Goal: Task Accomplishment & Management: Manage account settings

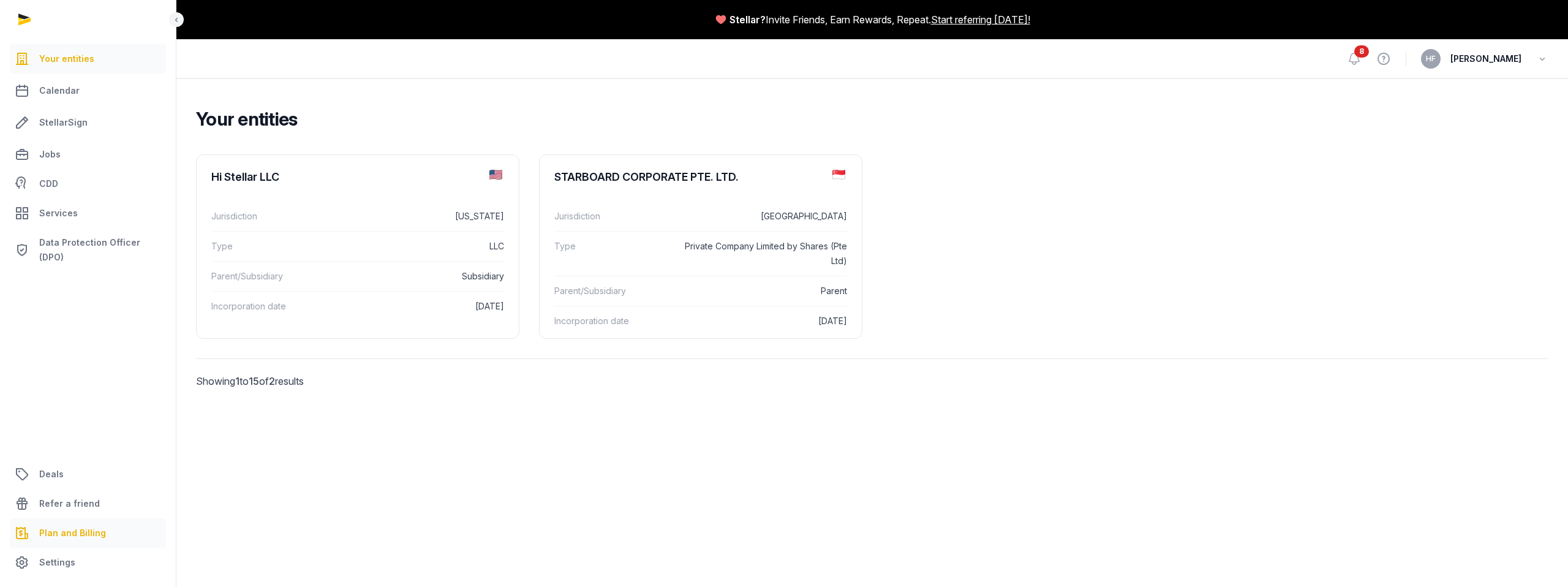
click at [76, 538] on span "Plan and Billing" at bounding box center [73, 532] width 67 height 14
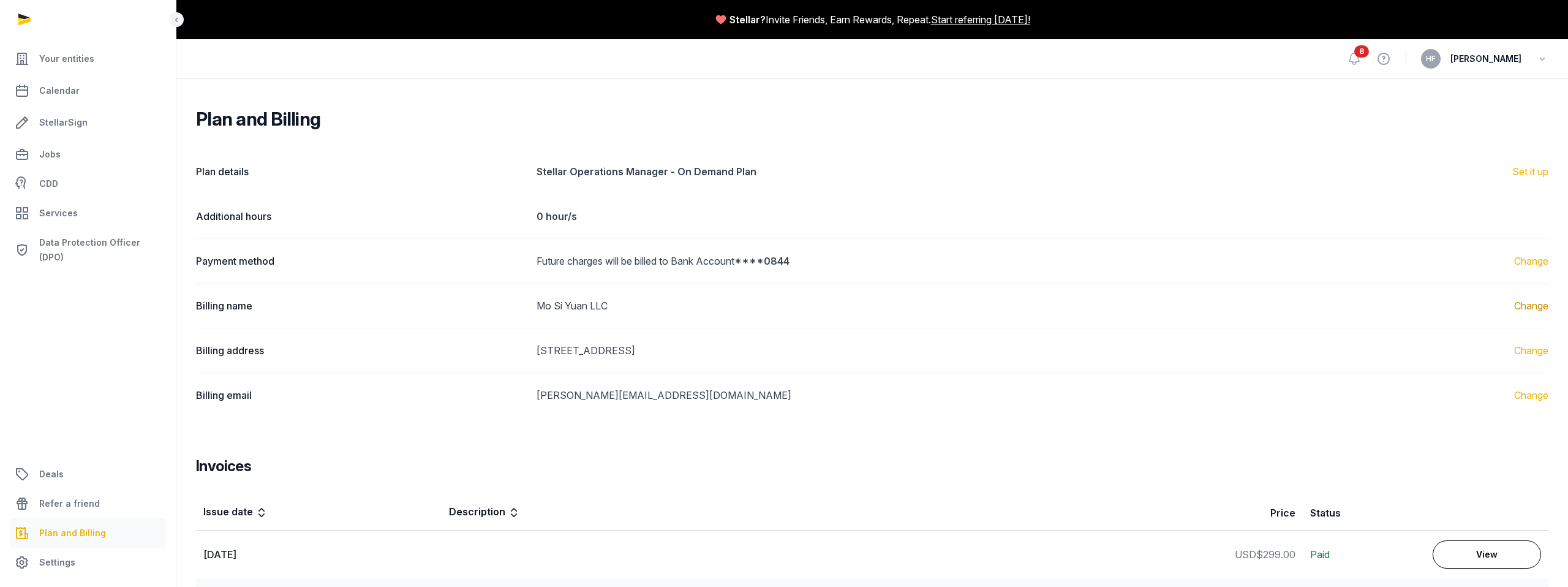
click at [1535, 309] on link "Change" at bounding box center [1531, 305] width 34 height 14
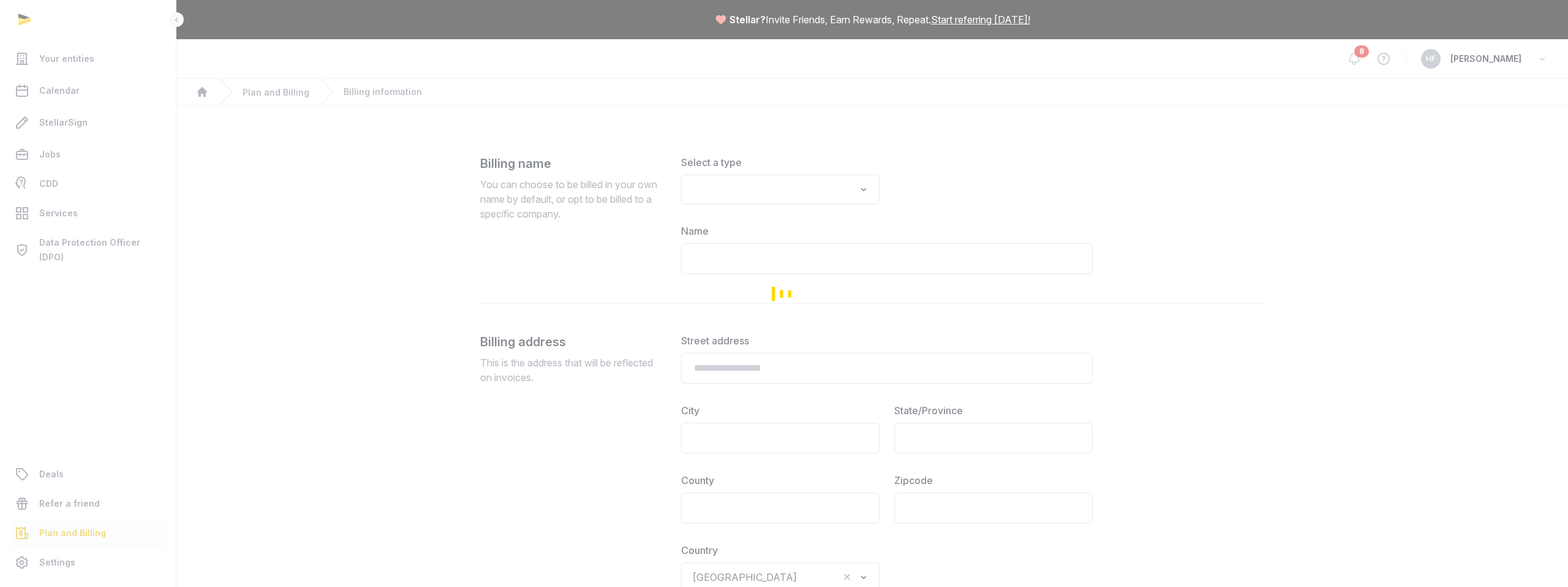
type input "**********"
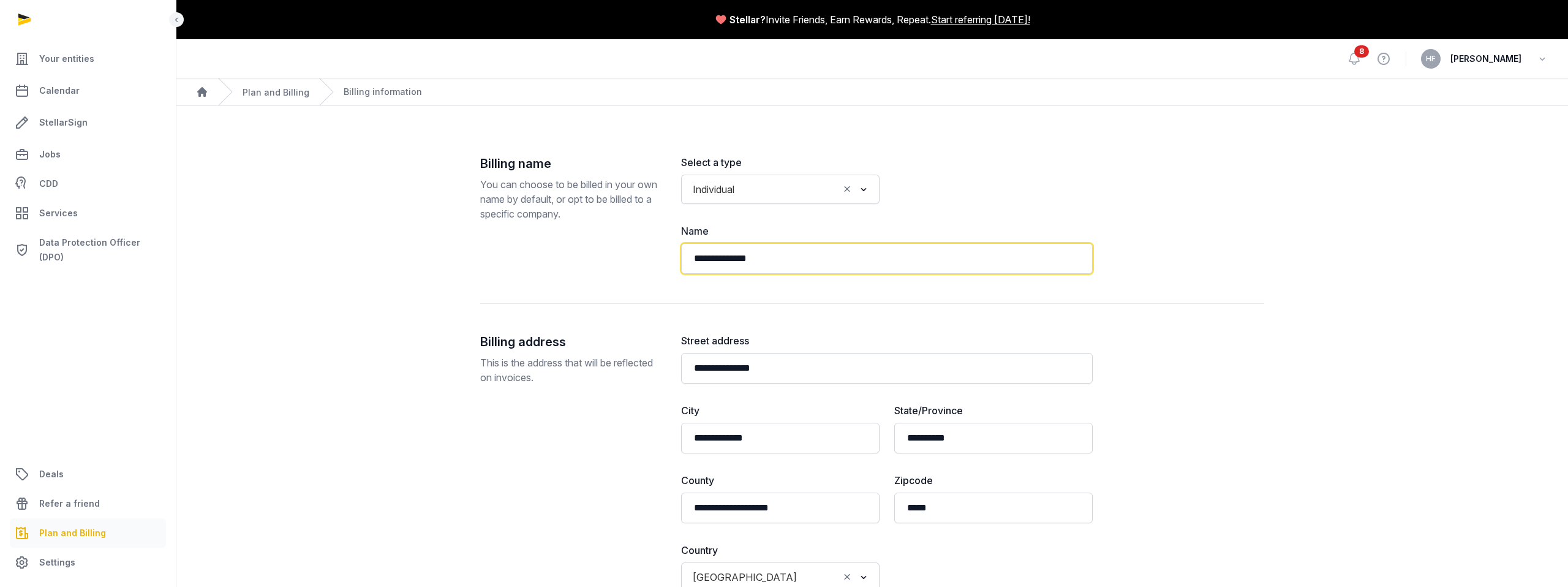
click at [949, 264] on input "**********" at bounding box center [887, 258] width 412 height 31
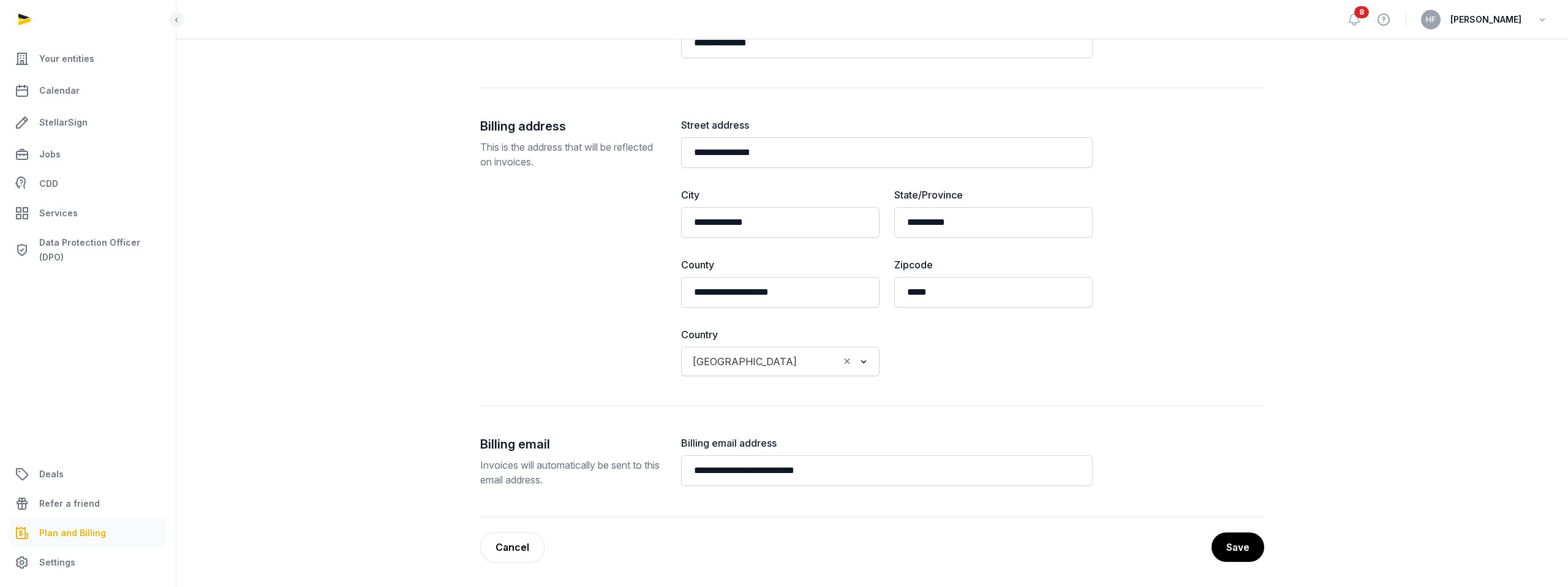
click at [535, 540] on link "Cancel" at bounding box center [512, 547] width 64 height 31
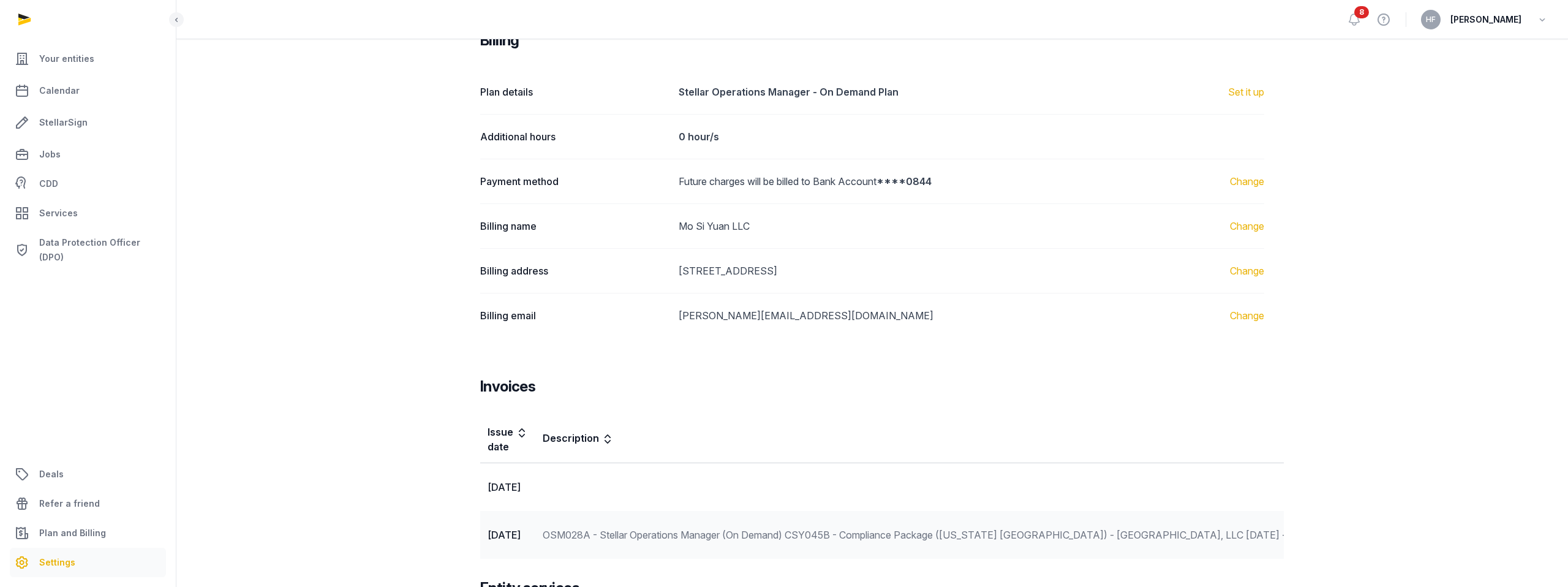
scroll to position [174, 0]
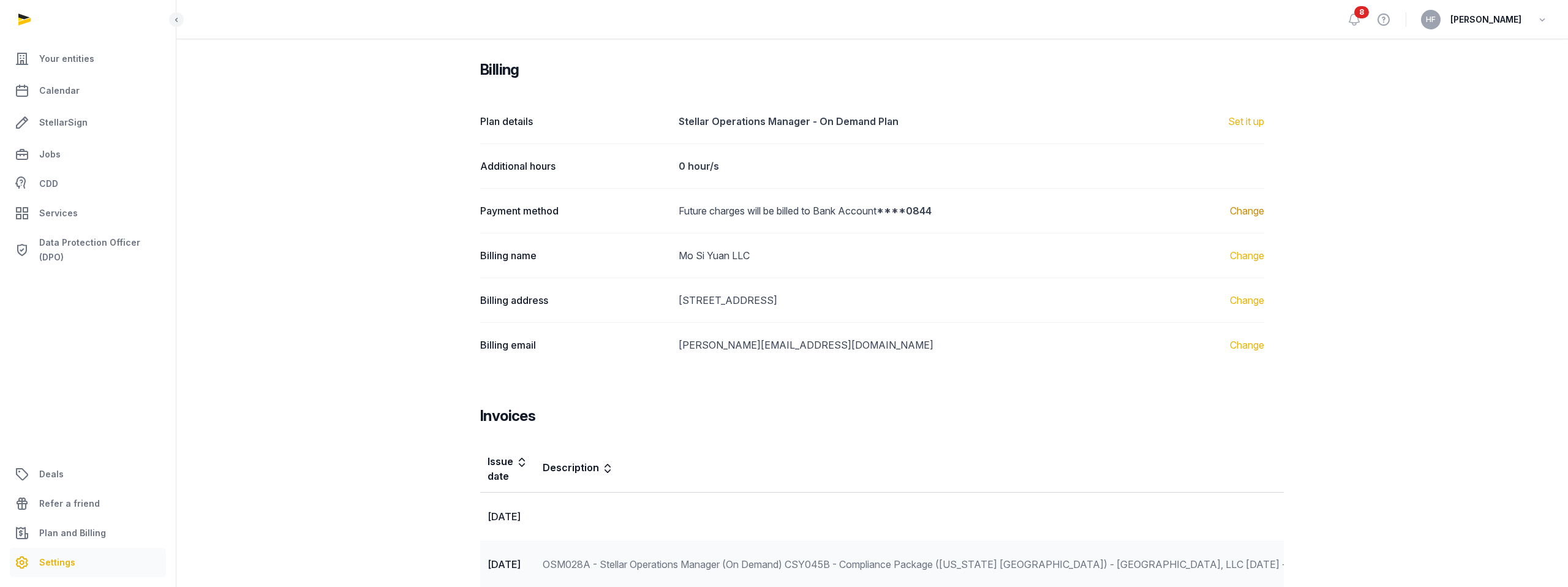
click at [1248, 213] on link "Change" at bounding box center [1247, 210] width 34 height 14
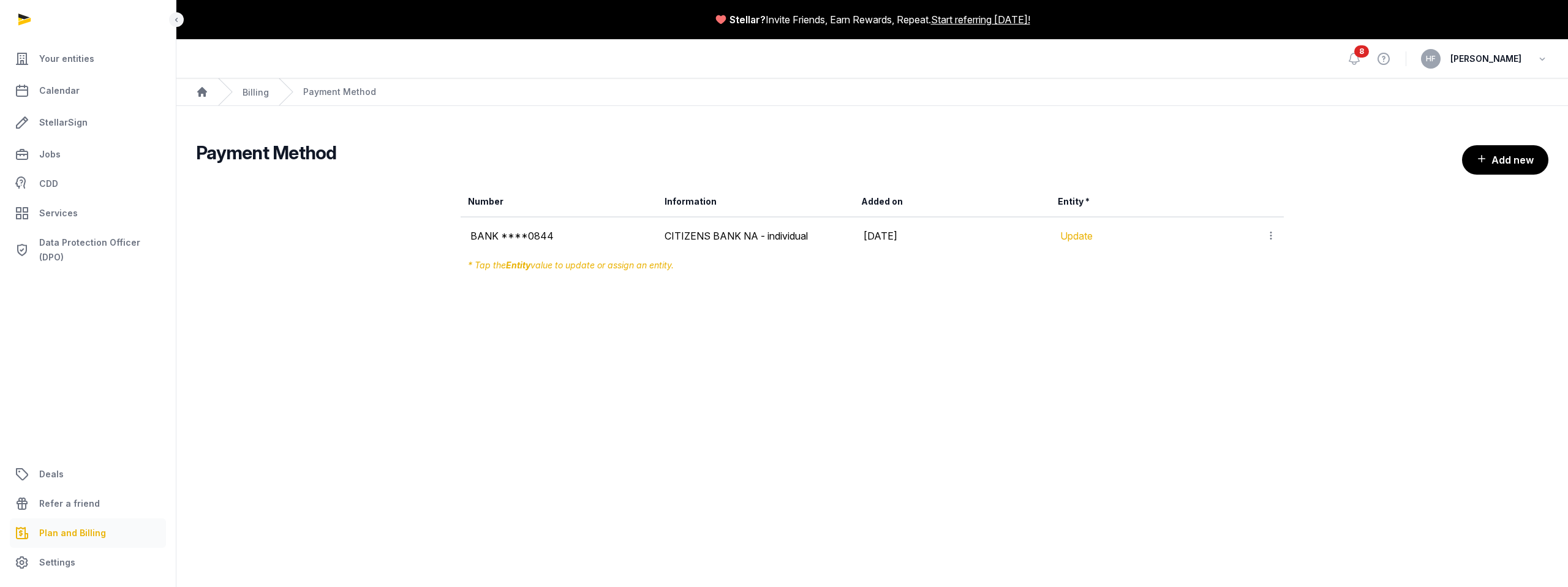
click at [1085, 238] on link "Update" at bounding box center [1076, 236] width 32 height 12
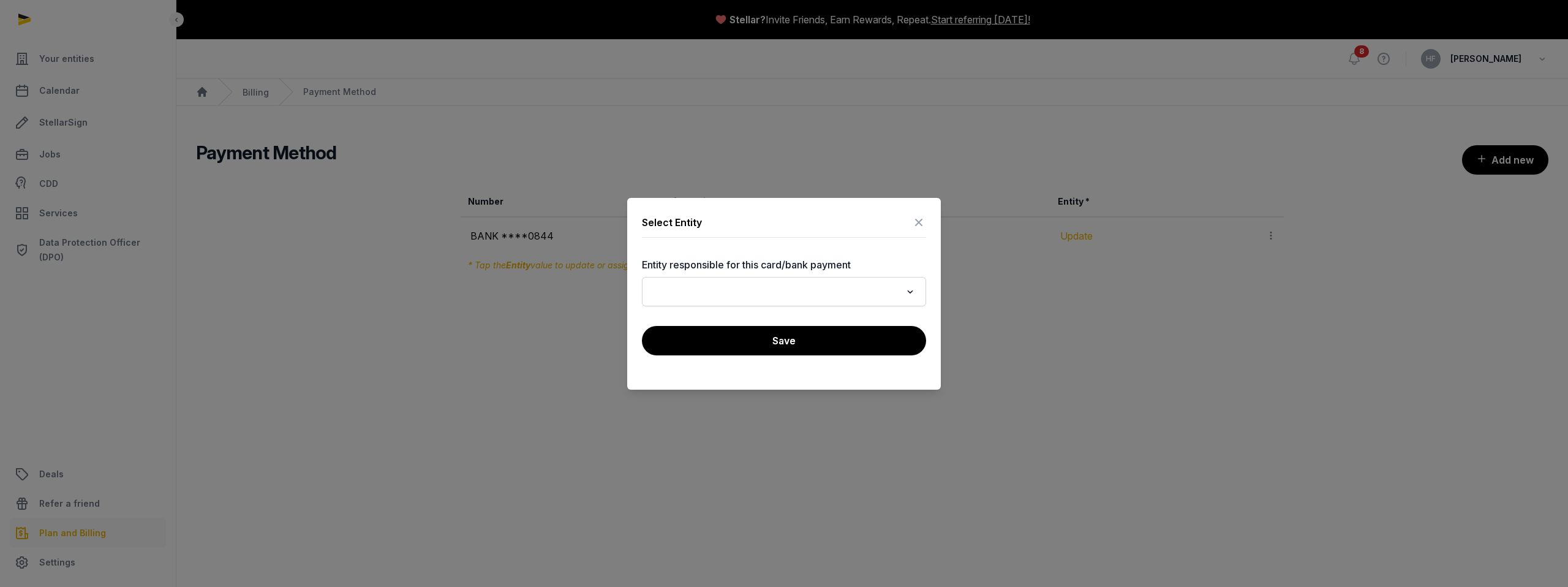
click at [914, 222] on icon at bounding box center [918, 222] width 14 height 20
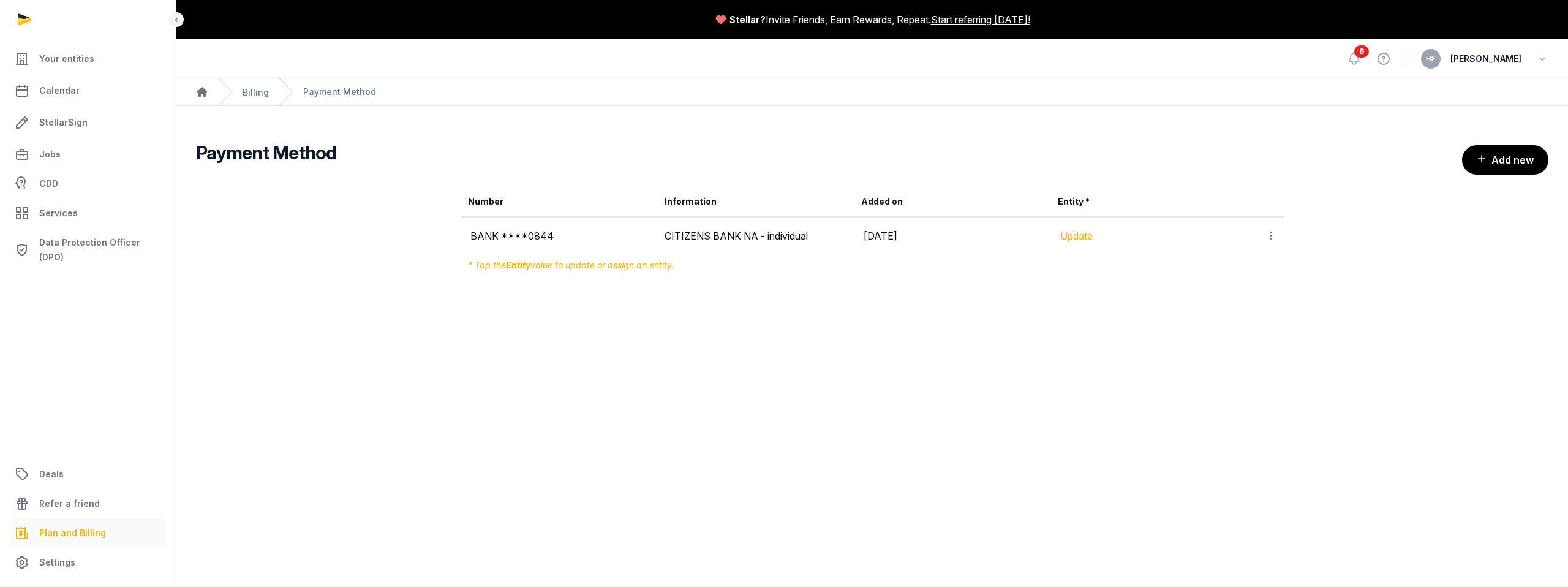
click at [1275, 237] on icon at bounding box center [1271, 235] width 11 height 13
click at [1339, 252] on div "Number Information Added on Entity * BANK ****0844 CITIZENS BANK NA - individua…" at bounding box center [872, 231] width 1353 height 99
click at [258, 92] on link "Billing" at bounding box center [256, 92] width 26 height 10
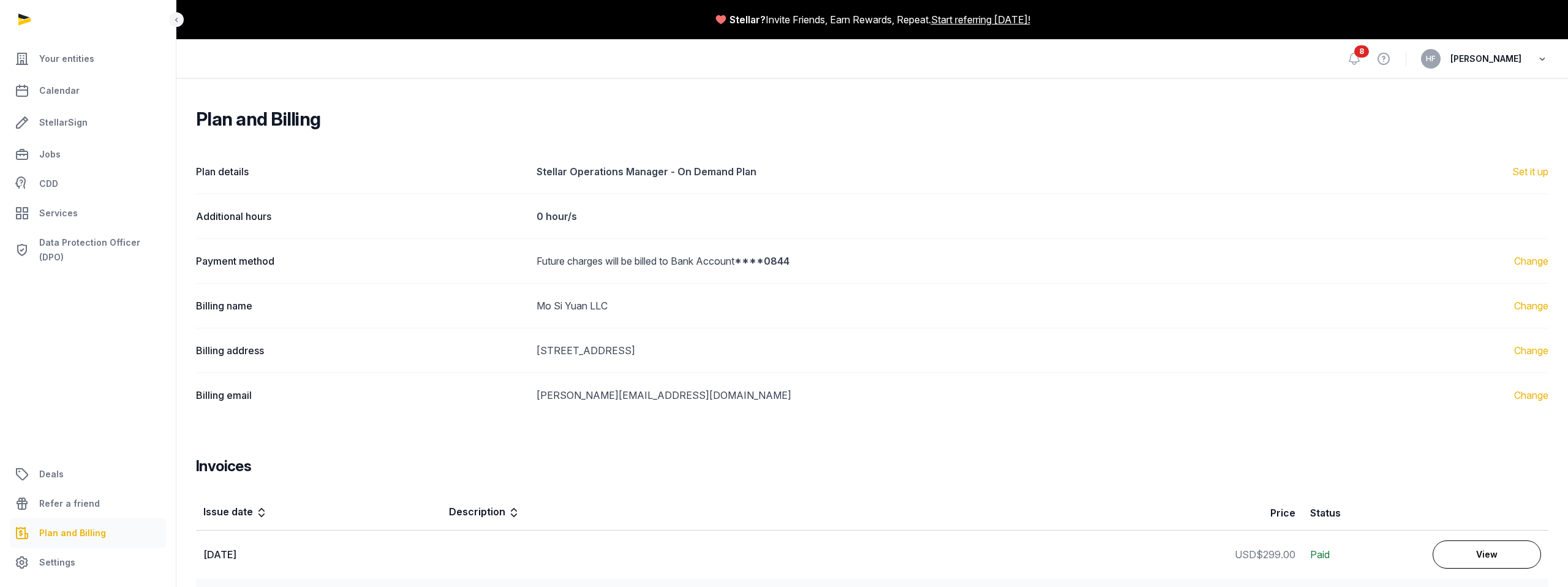
click at [1542, 59] on icon "button" at bounding box center [1542, 58] width 12 height 17
click at [1451, 114] on button "Sign out" at bounding box center [1480, 109] width 138 height 22
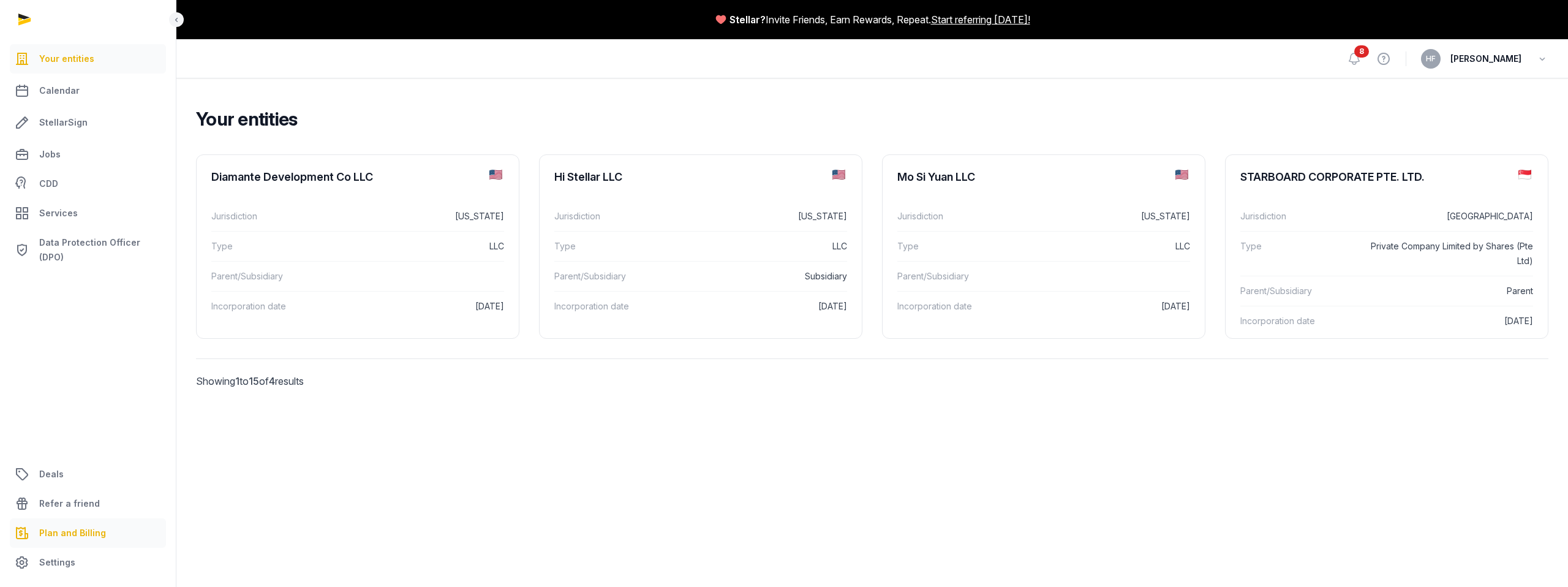
click at [83, 535] on span "Plan and Billing" at bounding box center [73, 532] width 67 height 14
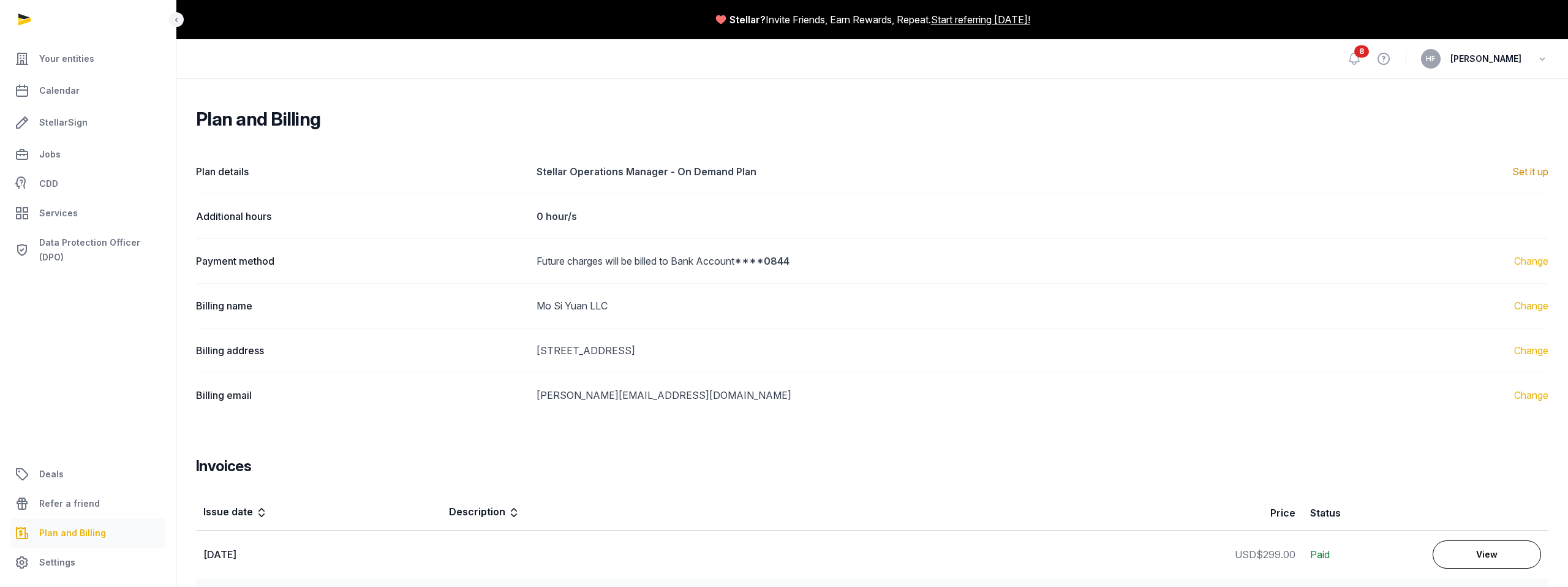
click at [1534, 171] on div "Set it up" at bounding box center [1530, 171] width 36 height 14
click at [1529, 168] on div "Set it up" at bounding box center [1530, 171] width 36 height 14
click at [1396, 187] on div "Plan details Stellar Operations Manager - On Demand Plan Set it up" at bounding box center [872, 171] width 1353 height 44
click at [1532, 259] on link "Change" at bounding box center [1531, 261] width 34 height 14
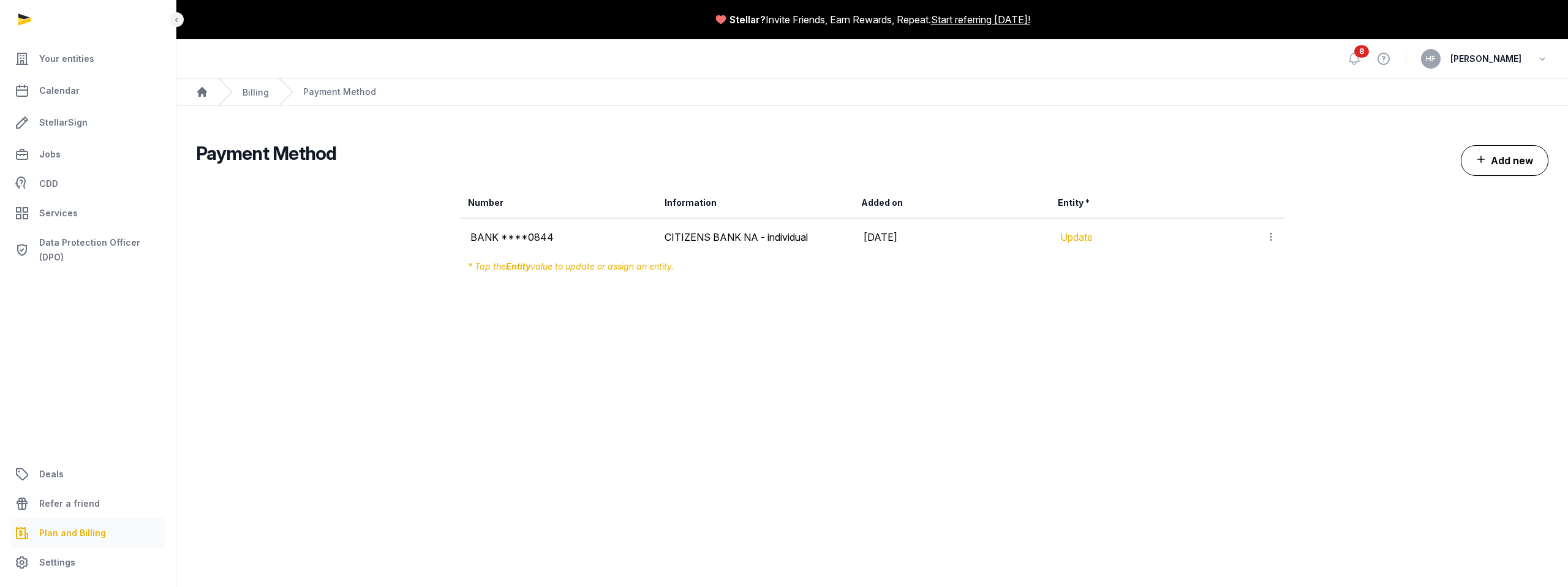
click at [1514, 155] on button "Add new" at bounding box center [1504, 160] width 88 height 31
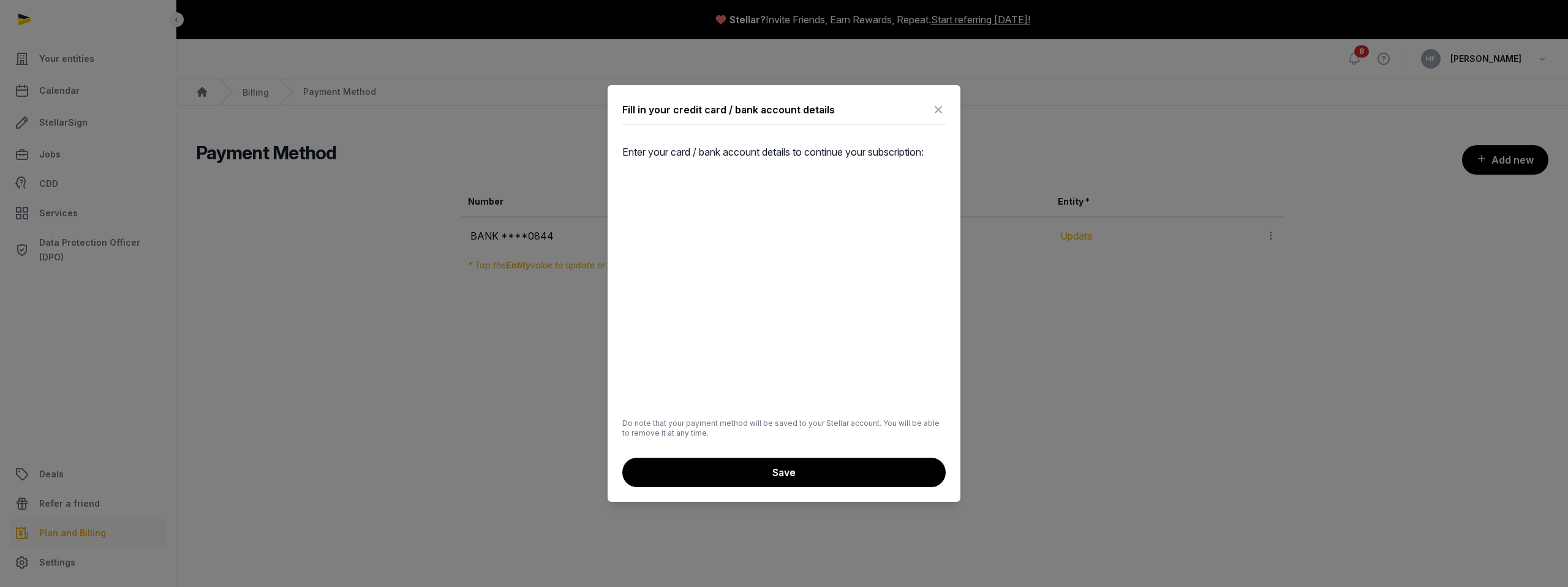
click at [876, 471] on button "Save" at bounding box center [784, 472] width 324 height 29
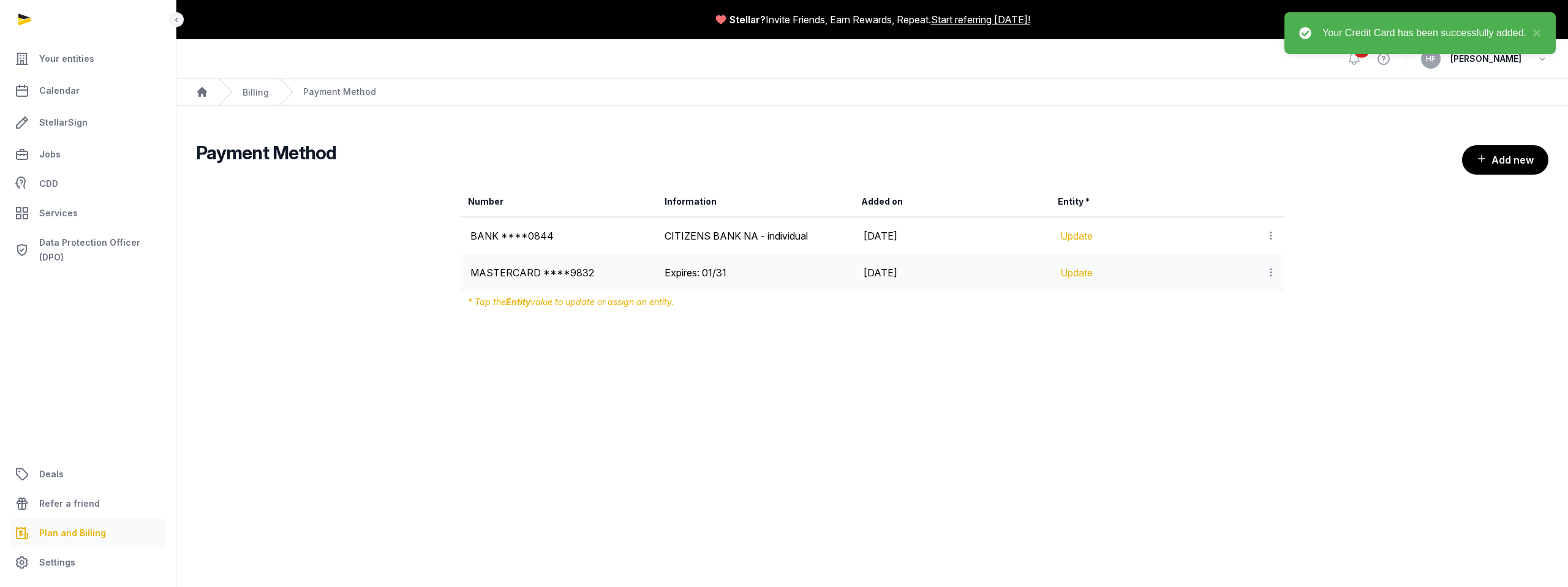
click at [1273, 271] on icon at bounding box center [1271, 272] width 11 height 13
click at [1337, 286] on div "Number Information Added on Entity * BANK ****0844 CITIZENS BANK NA - individua…" at bounding box center [872, 250] width 1353 height 136
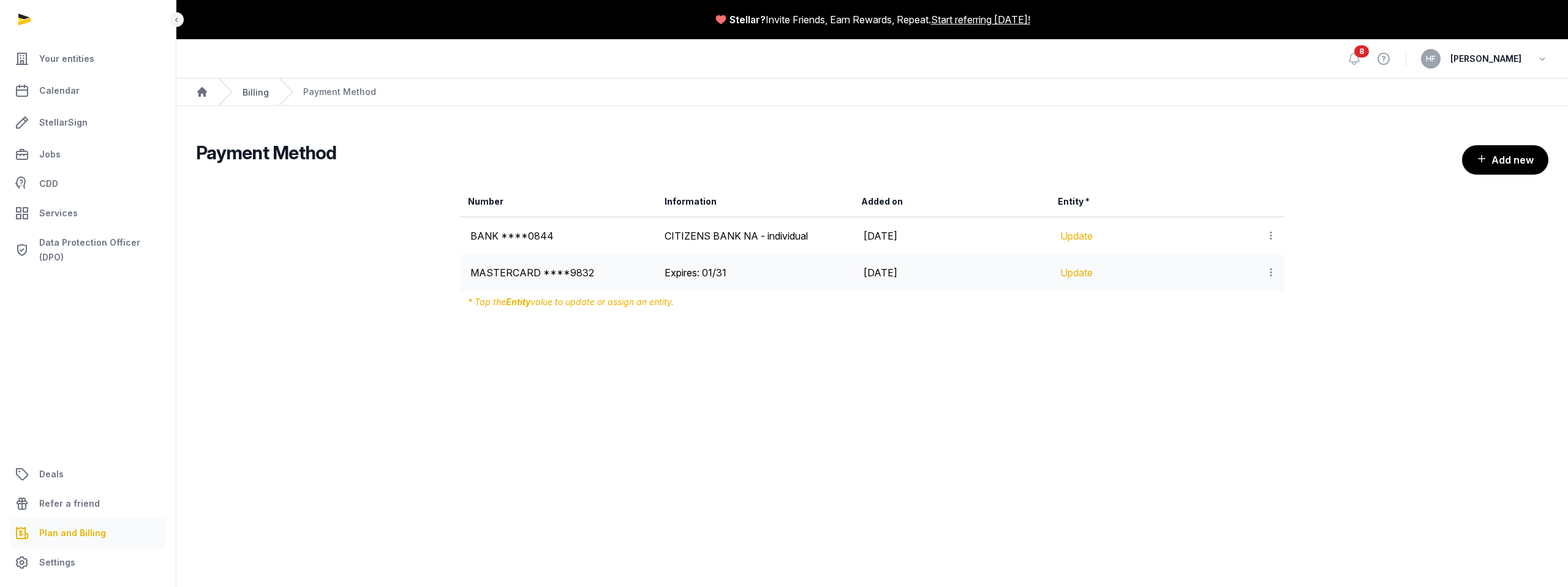
click at [259, 93] on link "Billing" at bounding box center [256, 92] width 26 height 10
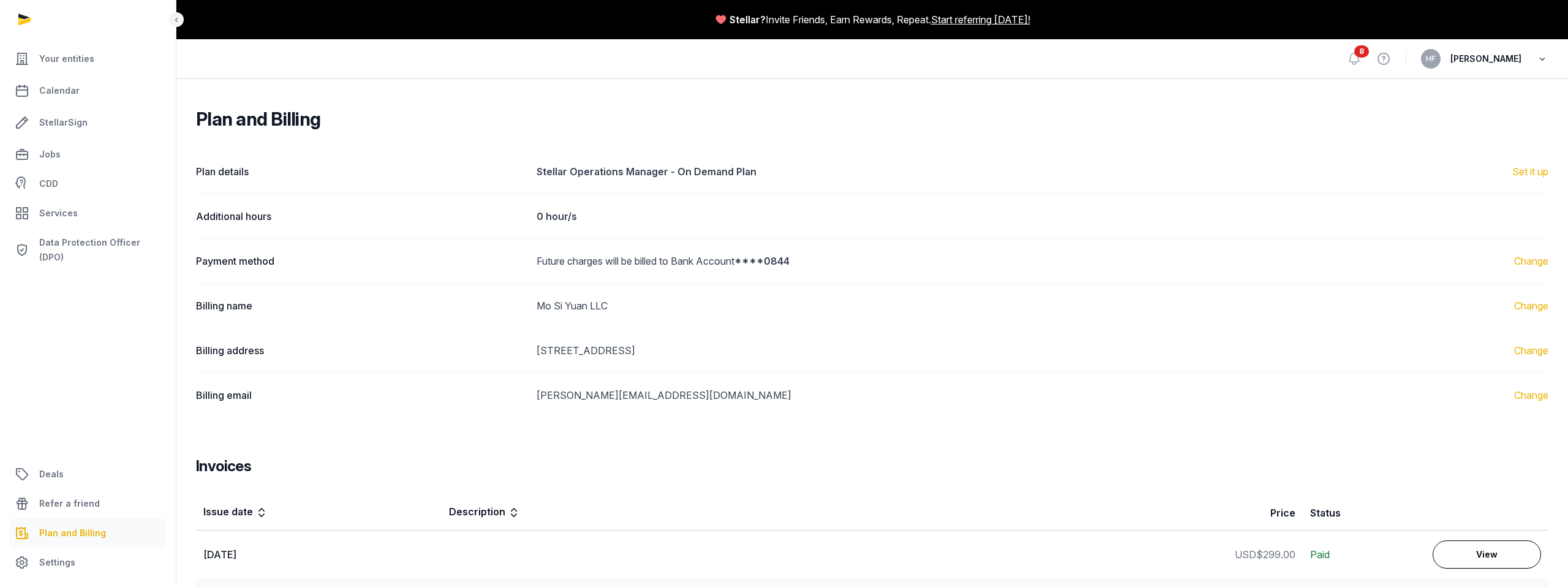
click at [1540, 60] on icon "button" at bounding box center [1542, 58] width 12 height 17
click at [1459, 104] on button "Sign out" at bounding box center [1480, 109] width 138 height 22
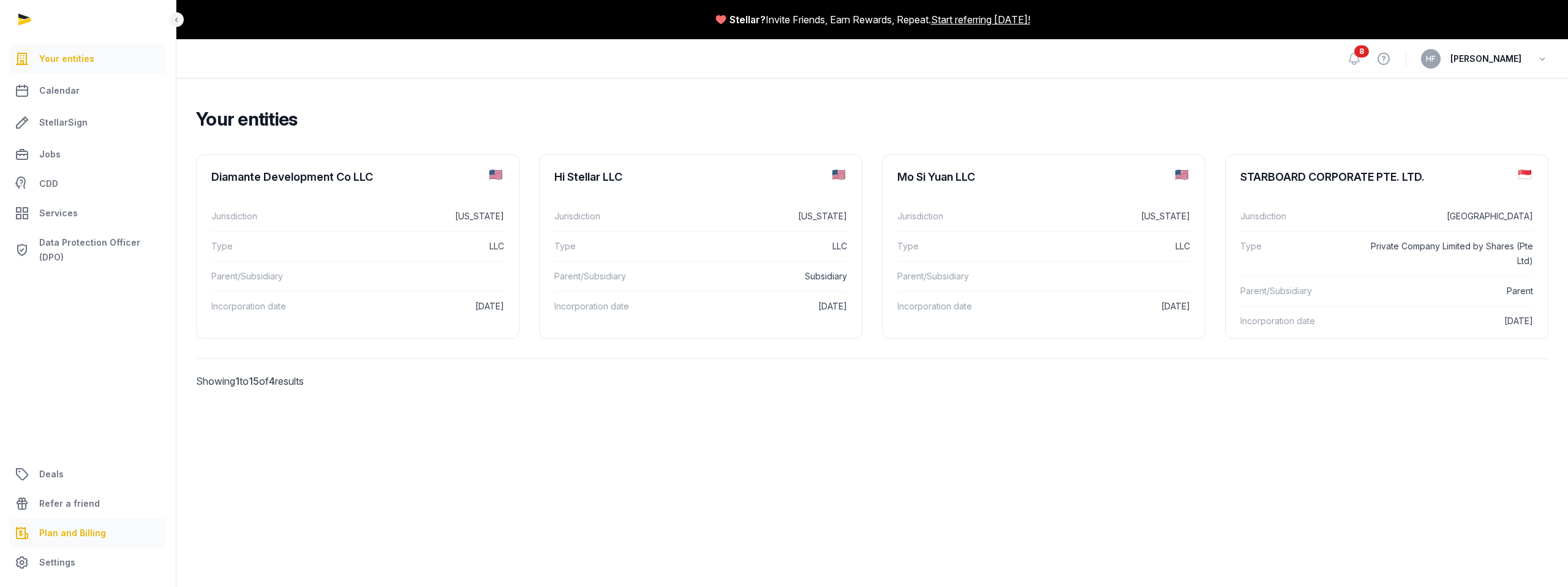
click at [86, 527] on span "Plan and Billing" at bounding box center [73, 532] width 67 height 14
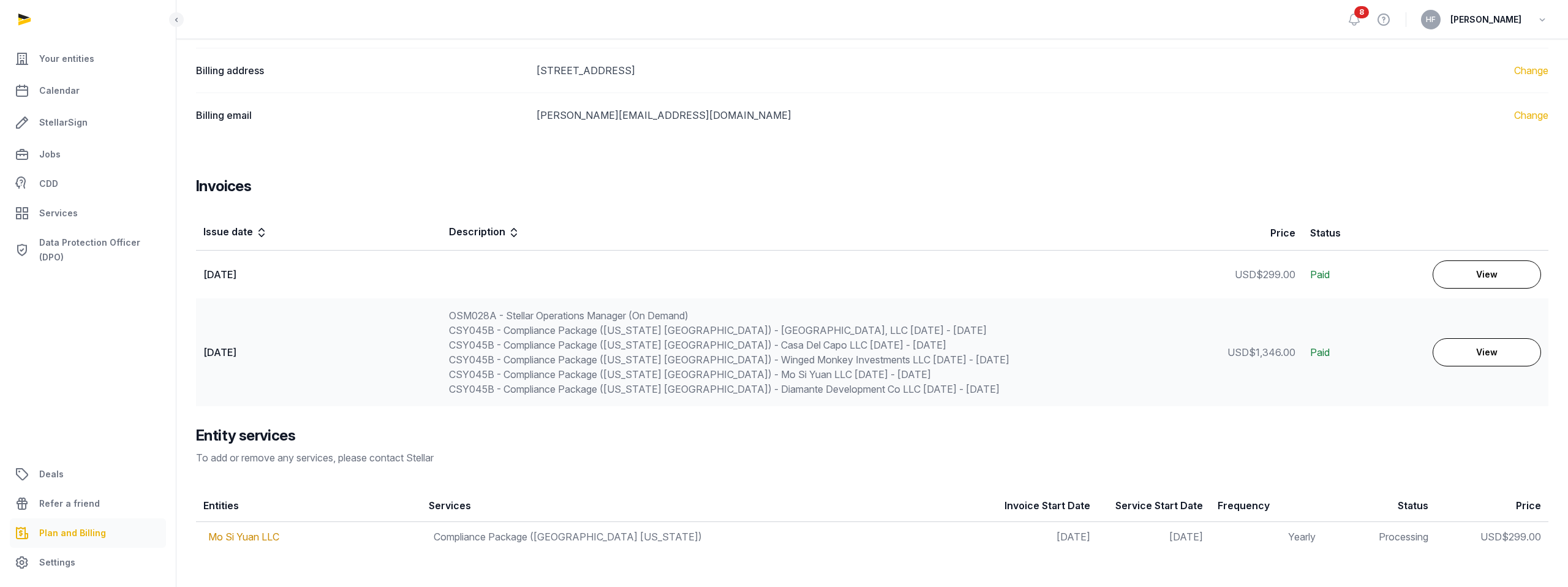
scroll to position [294, 0]
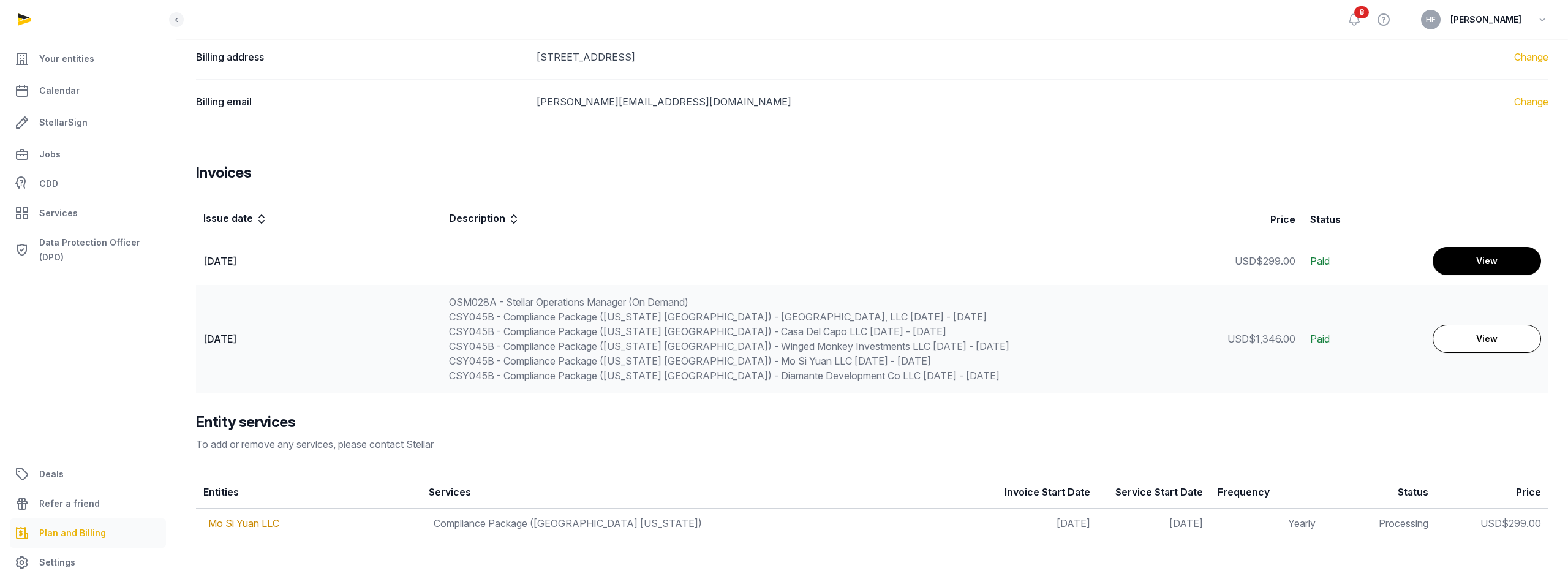
click at [1492, 266] on link "View" at bounding box center [1487, 261] width 108 height 28
click at [257, 521] on link "Mo Si Yuan LLC" at bounding box center [244, 523] width 71 height 12
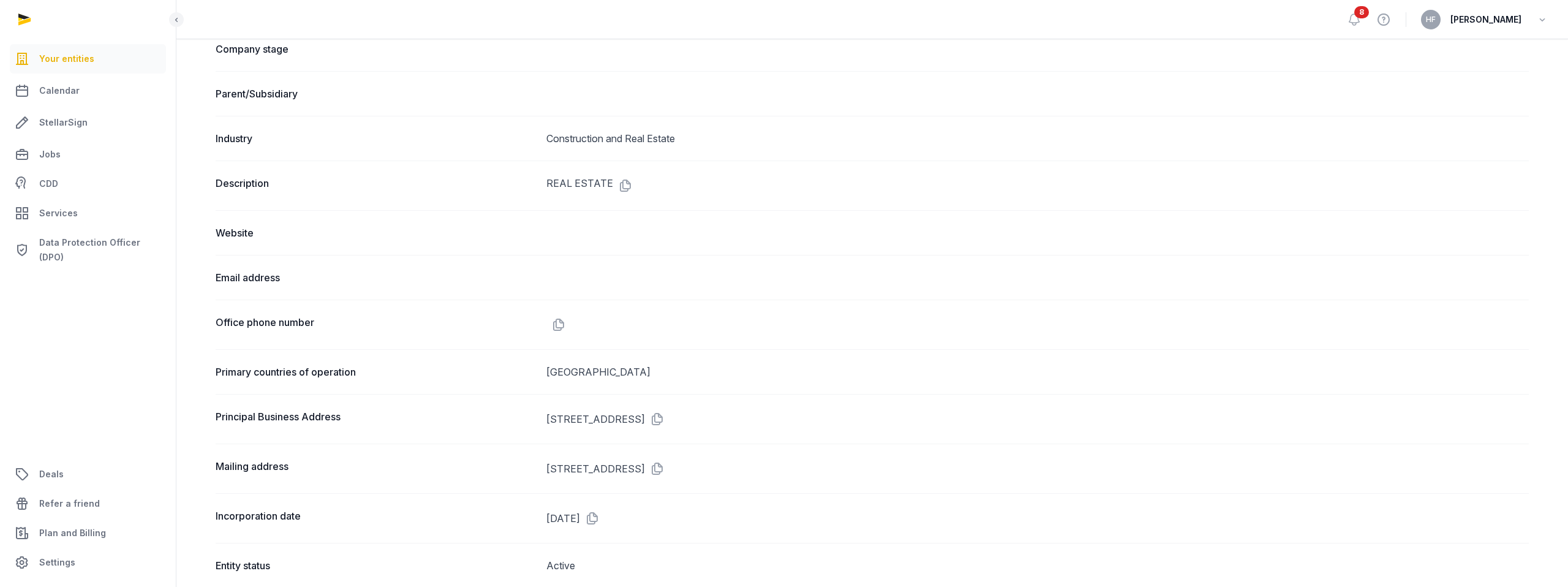
scroll to position [504, 0]
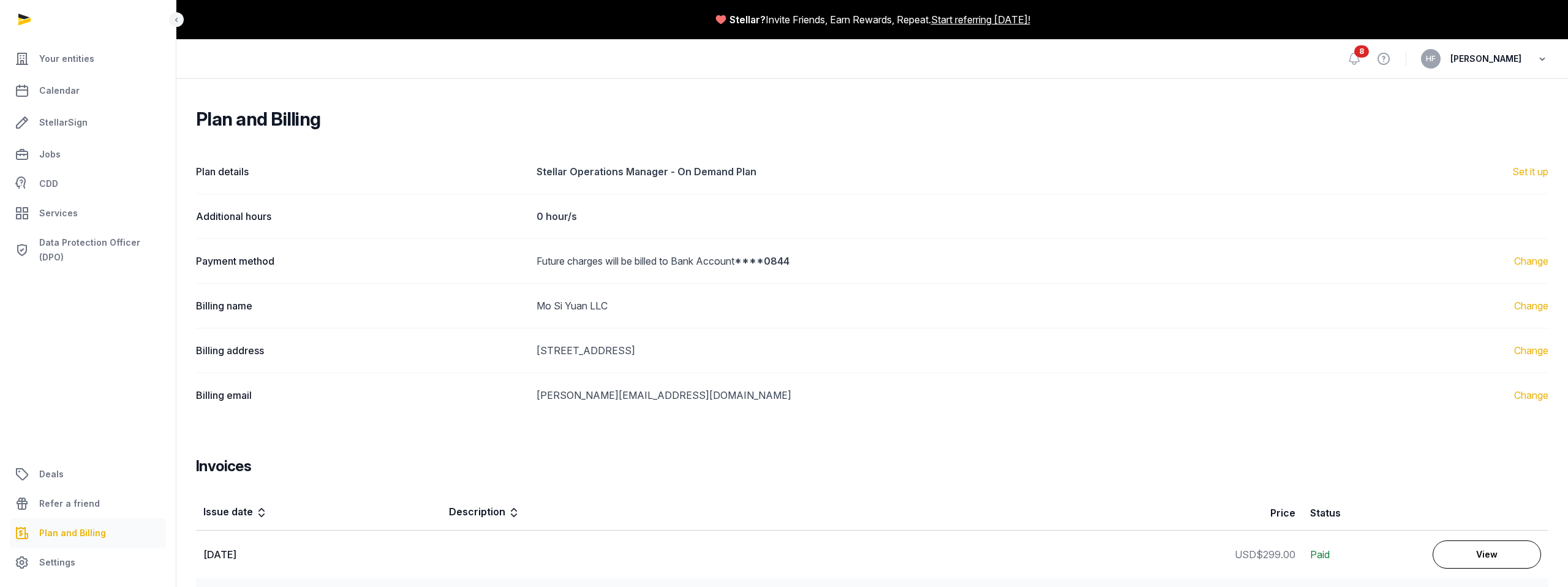
click at [1545, 58] on icon "button" at bounding box center [1542, 58] width 12 height 17
click at [1397, 238] on div "Payment method Future charges will be billed to Bank Account ****0844 Change" at bounding box center [872, 260] width 1353 height 44
click at [1542, 55] on icon "button" at bounding box center [1542, 58] width 12 height 17
click at [1460, 112] on button "Sign out" at bounding box center [1480, 109] width 138 height 22
